Goal: Task Accomplishment & Management: Manage account settings

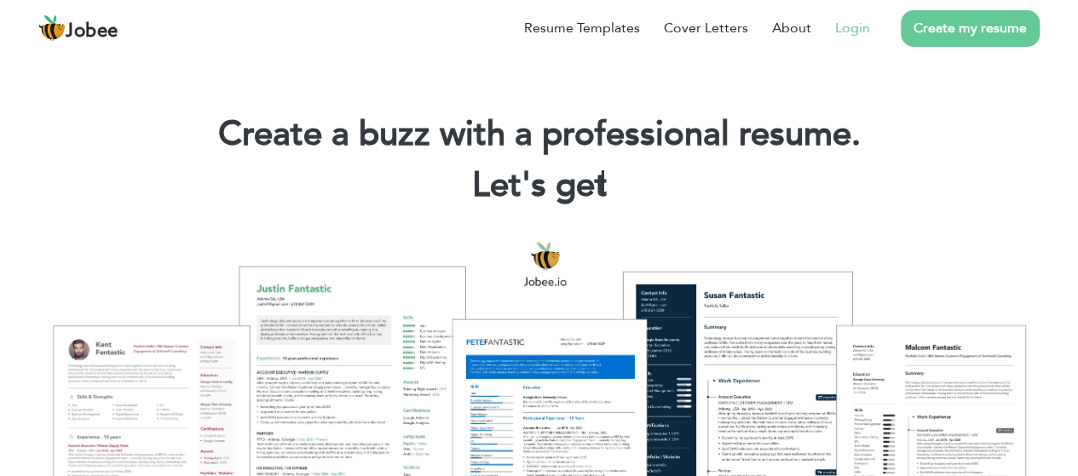
click at [839, 26] on link "Login" at bounding box center [852, 28] width 35 height 20
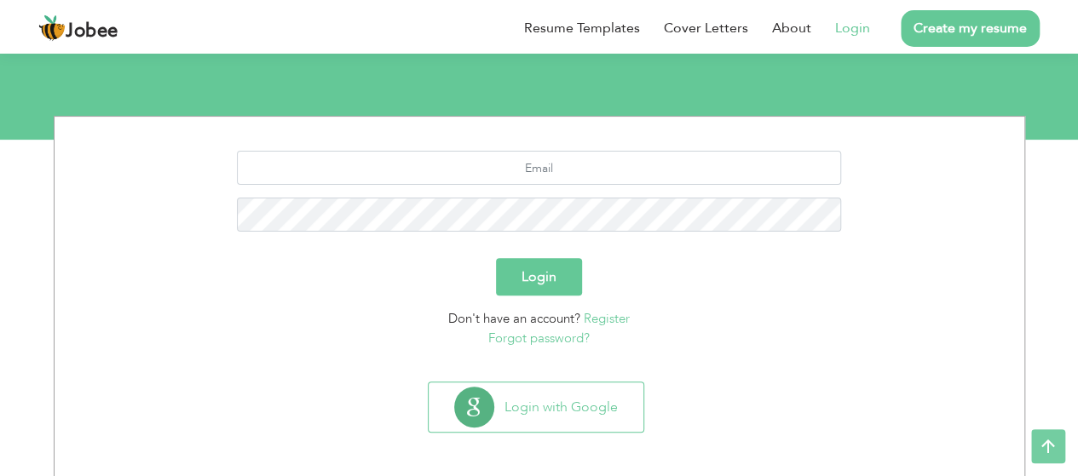
scroll to position [166, 0]
click at [567, 162] on input "text" at bounding box center [539, 167] width 604 height 34
type input "[EMAIL_ADDRESS][DOMAIN_NAME]"
click at [543, 272] on button "Login" at bounding box center [539, 275] width 86 height 37
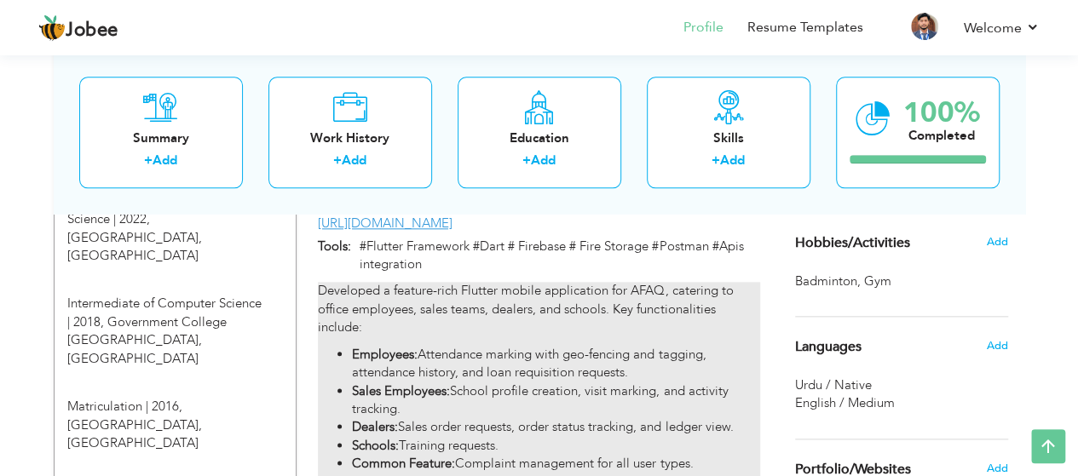
scroll to position [847, 0]
